Goal: Transaction & Acquisition: Obtain resource

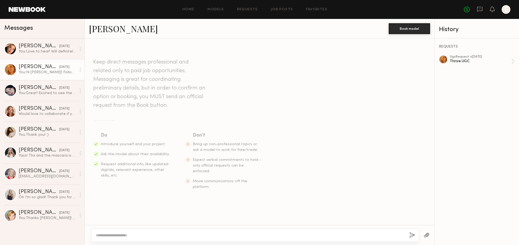
scroll to position [371, 0]
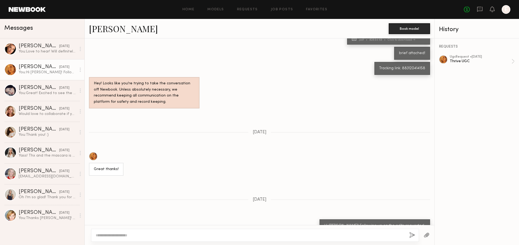
click at [490, 51] on div "REQUESTS ugc Request • [DATE] Thrive UGC" at bounding box center [476, 141] width 84 height 206
click at [500, 60] on div "Thrive UGC" at bounding box center [480, 61] width 62 height 5
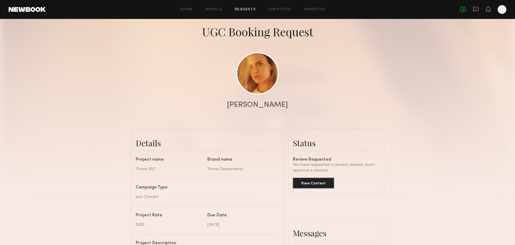
scroll to position [11, 0]
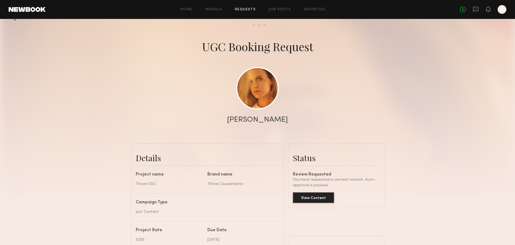
click at [323, 199] on button "View Content" at bounding box center [313, 197] width 41 height 11
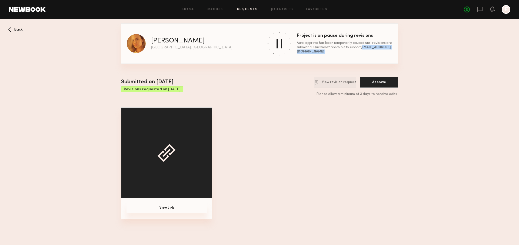
drag, startPoint x: 298, startPoint y: 52, endPoint x: 340, endPoint y: 53, distance: 42.4
click at [340, 53] on div "Project is on pause during revisions Auto-approve has been temporarily paused u…" at bounding box center [326, 44] width 130 height 24
click at [340, 52] on b "[EMAIL_ADDRESS][DOMAIN_NAME]" at bounding box center [344, 50] width 94 height 8
drag, startPoint x: 340, startPoint y: 52, endPoint x: 298, endPoint y: 52, distance: 42.1
click at [298, 52] on b "[EMAIL_ADDRESS][DOMAIN_NAME]" at bounding box center [344, 50] width 94 height 8
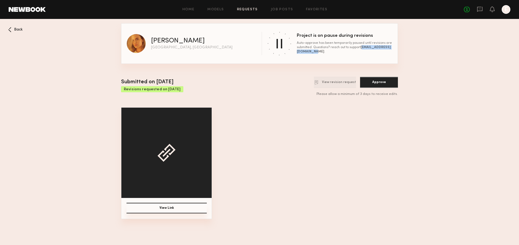
click at [298, 52] on b "[EMAIL_ADDRESS][DOMAIN_NAME]" at bounding box center [344, 50] width 94 height 8
drag, startPoint x: 297, startPoint y: 52, endPoint x: 340, endPoint y: 52, distance: 42.9
click at [340, 52] on b "[EMAIL_ADDRESS][DOMAIN_NAME]" at bounding box center [344, 50] width 94 height 8
copy b "[EMAIL_ADDRESS][DOMAIN_NAME]"
